Goal: Task Accomplishment & Management: Manage account settings

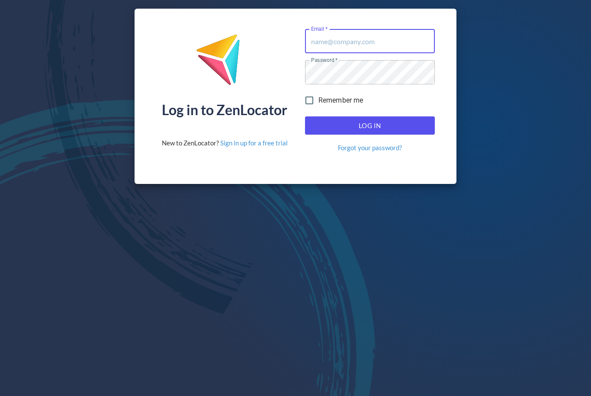
type input "[EMAIL_ADDRESS][DOMAIN_NAME]"
click at [345, 124] on span "Log In" at bounding box center [370, 125] width 111 height 11
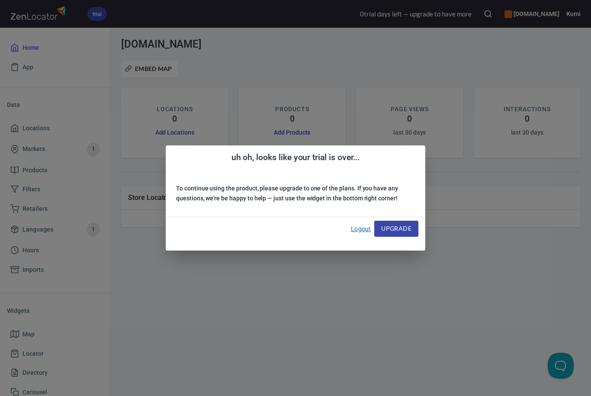
click at [359, 227] on link "Logout" at bounding box center [361, 228] width 20 height 7
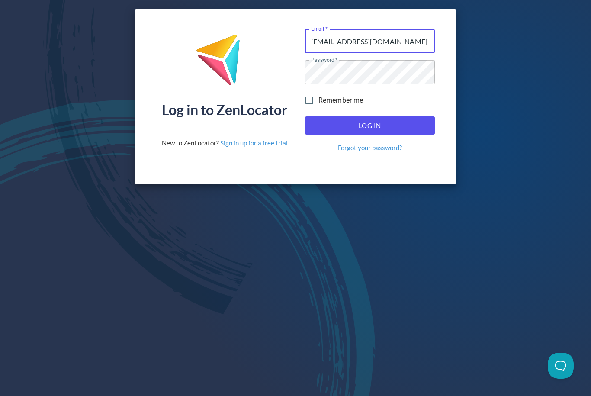
drag, startPoint x: 410, startPoint y: 44, endPoint x: 270, endPoint y: 44, distance: 139.7
click at [270, 44] on div "Log in to ZenLocator New to ZenLocator? Sign in up for a free trial Email   * […" at bounding box center [296, 96] width 322 height 175
type input "[EMAIL_ADDRESS][DOMAIN_NAME]"
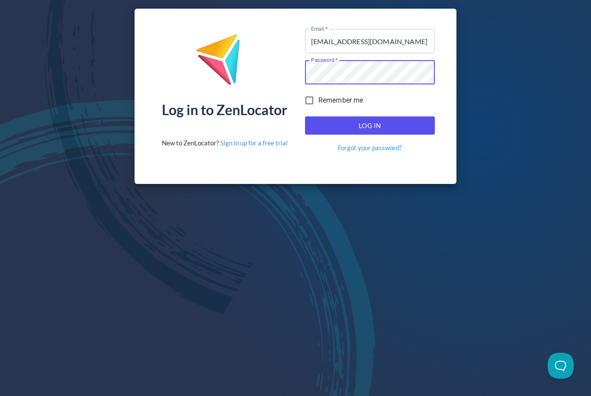
click at [273, 72] on div "Log in to ZenLocator New to ZenLocator? Sign in up for a free trial Email   * […" at bounding box center [296, 96] width 322 height 175
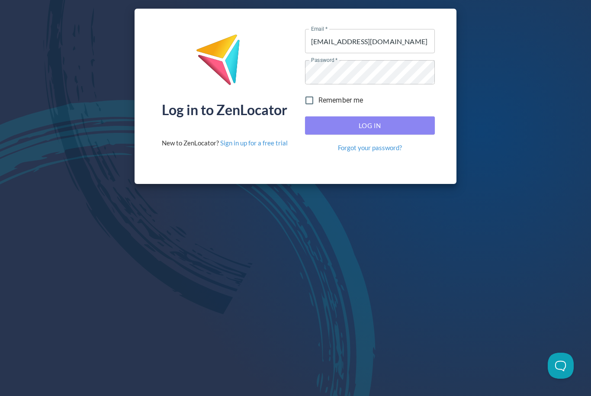
click at [314, 120] on button "Log In" at bounding box center [370, 125] width 130 height 18
